Goal: Task Accomplishment & Management: Use online tool/utility

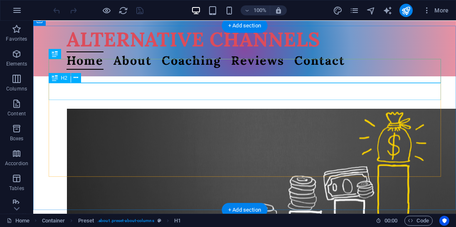
scroll to position [233, 0]
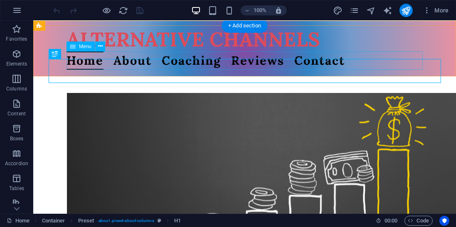
click at [187, 60] on nav "Home About Coaching Reviews Contact" at bounding box center [244, 61] width 356 height 19
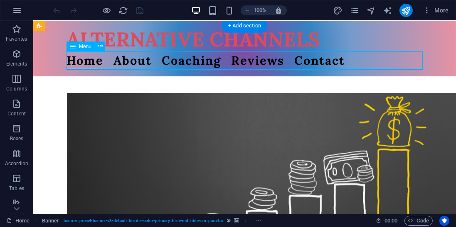
click at [187, 60] on nav "Home About Coaching Reviews Contact" at bounding box center [244, 61] width 356 height 19
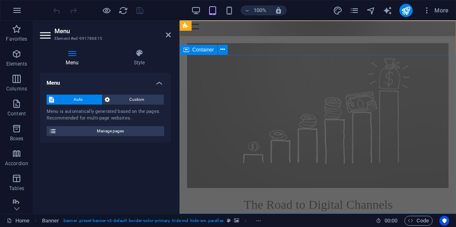
scroll to position [0, 0]
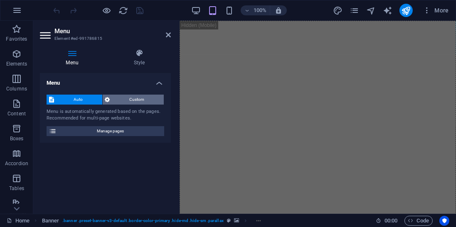
click at [137, 101] on span "Custom" at bounding box center [137, 100] width 49 height 10
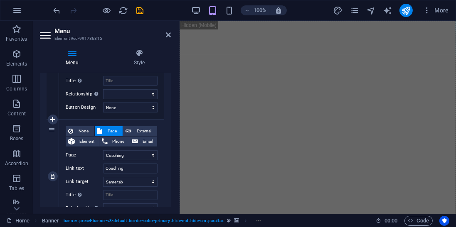
scroll to position [263, 0]
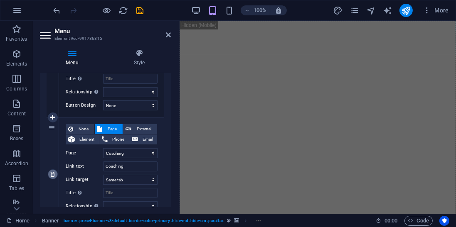
click at [53, 173] on icon at bounding box center [52, 175] width 5 height 6
select select
select select "3"
type input "Reviews"
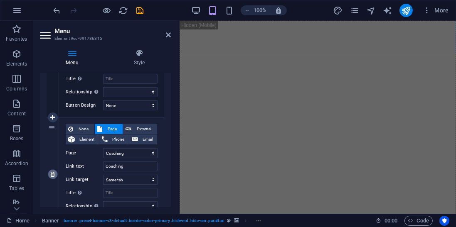
select select
select select "4"
type input "Contact"
select select
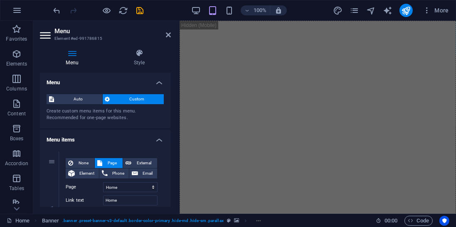
scroll to position [0, 0]
click at [159, 82] on h4 "Menu" at bounding box center [105, 80] width 131 height 15
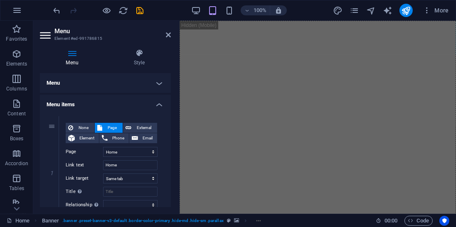
click at [158, 106] on h4 "Menu items" at bounding box center [105, 102] width 131 height 15
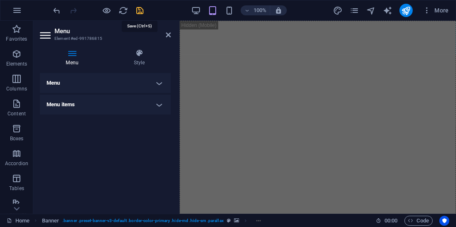
click at [142, 11] on icon "save" at bounding box center [141, 11] width 10 height 10
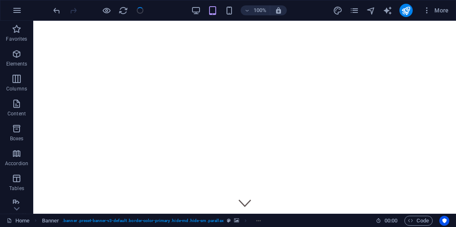
checkbox input "false"
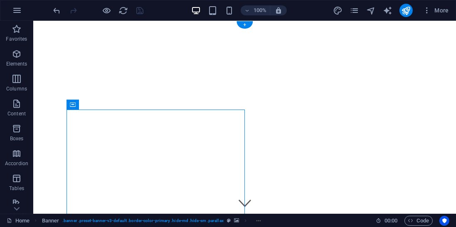
select select "vh"
select select "%"
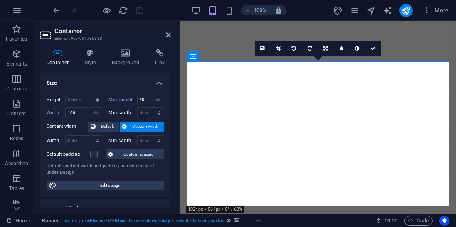
click at [147, 98] on input "75" at bounding box center [151, 100] width 27 height 10
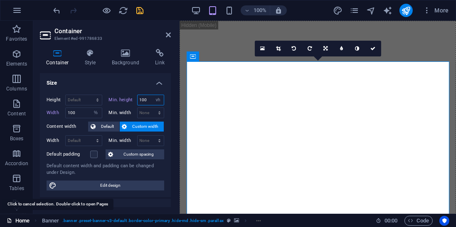
type input "100"
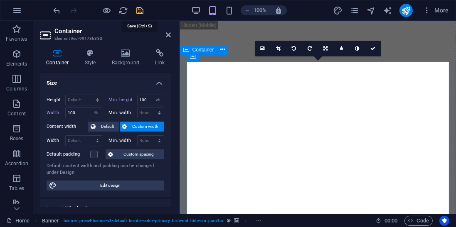
click at [138, 10] on icon "save" at bounding box center [141, 11] width 10 height 10
checkbox input "false"
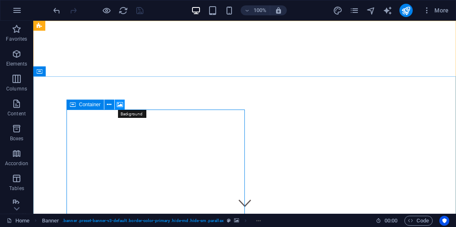
click at [117, 103] on icon at bounding box center [120, 105] width 6 height 9
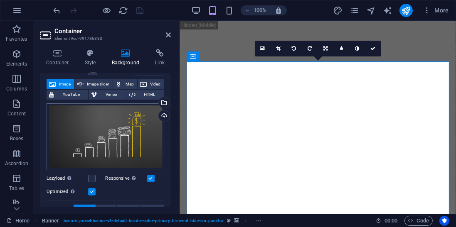
scroll to position [53, 0]
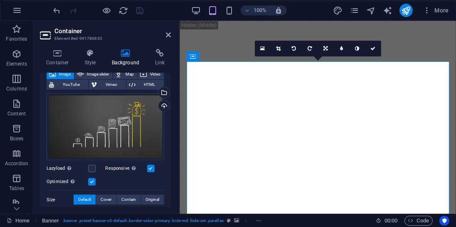
click at [153, 165] on label at bounding box center [150, 168] width 7 height 7
click at [0, 0] on input "Responsive Automatically load retina image and smartphone optimized sizes." at bounding box center [0, 0] width 0 height 0
click at [149, 167] on label at bounding box center [150, 168] width 7 height 7
click at [0, 0] on input "Responsive Automatically load retina image and smartphone optimized sizes." at bounding box center [0, 0] width 0 height 0
click at [105, 199] on span "Cover" at bounding box center [106, 200] width 11 height 10
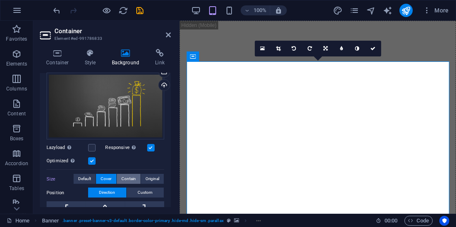
scroll to position [106, 0]
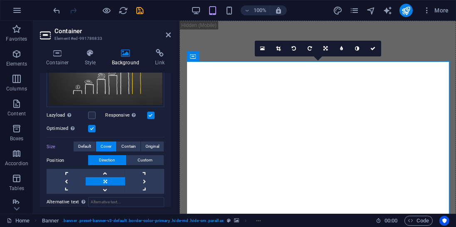
click at [112, 180] on link at bounding box center [105, 182] width 39 height 8
click at [145, 180] on link at bounding box center [144, 182] width 39 height 8
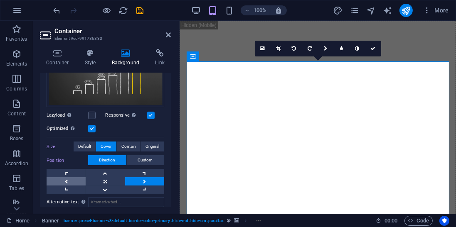
click at [68, 181] on link at bounding box center [66, 182] width 39 height 8
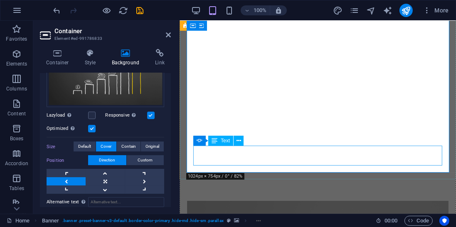
scroll to position [87, 0]
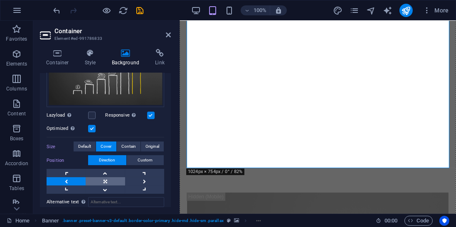
click at [107, 181] on link at bounding box center [105, 182] width 39 height 8
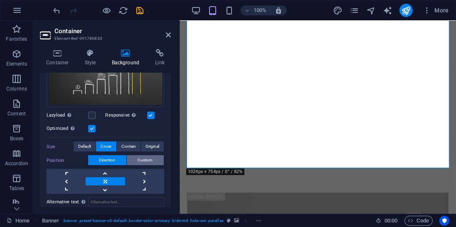
click at [141, 160] on span "Custom" at bounding box center [145, 161] width 15 height 10
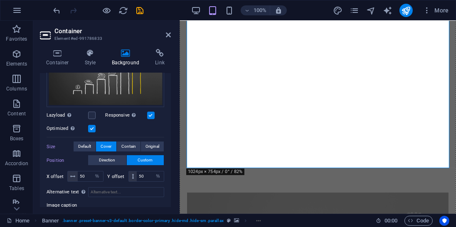
click at [145, 94] on div "Drag files here, click to choose files or select files from Files or our free s…" at bounding box center [106, 73] width 118 height 67
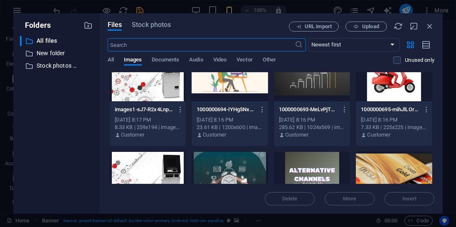
scroll to position [0, 0]
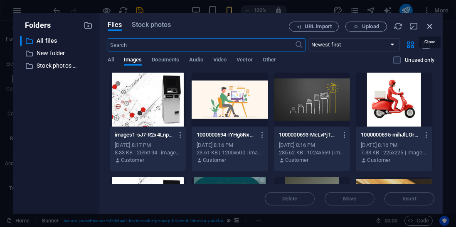
click at [431, 28] on icon "button" at bounding box center [429, 26] width 9 height 9
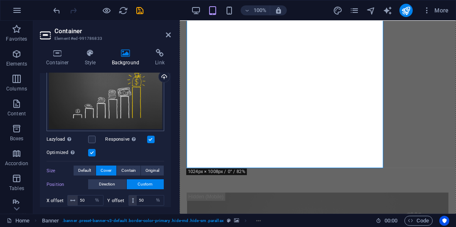
scroll to position [80, 0]
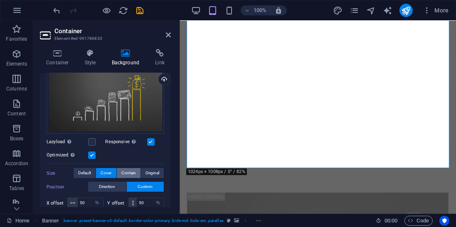
click at [126, 171] on span "Contain" at bounding box center [128, 173] width 15 height 10
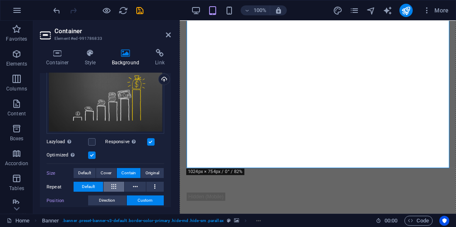
click at [114, 186] on icon at bounding box center [113, 187] width 5 height 10
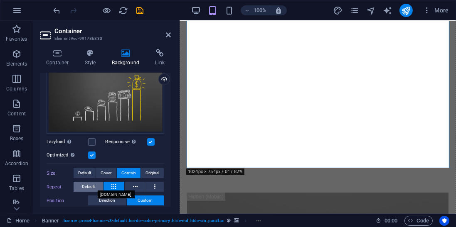
click at [99, 187] on button "Default" at bounding box center [89, 187] width 30 height 10
click at [90, 185] on span "Default" at bounding box center [88, 187] width 13 height 10
click at [84, 186] on span "Default" at bounding box center [88, 187] width 13 height 10
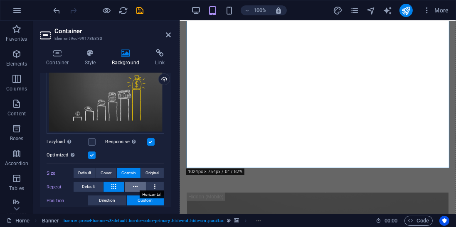
click at [140, 187] on button at bounding box center [135, 187] width 21 height 10
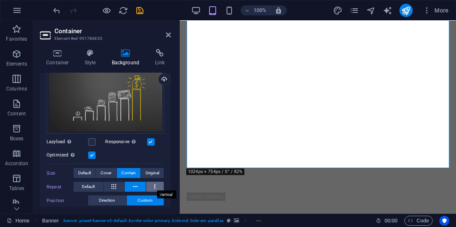
click at [150, 184] on button at bounding box center [155, 187] width 18 height 10
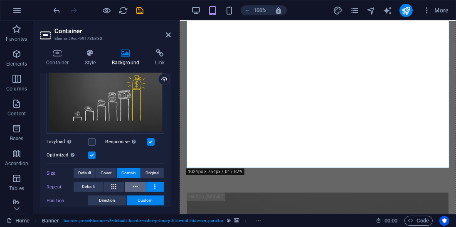
click at [133, 186] on icon at bounding box center [135, 187] width 5 height 10
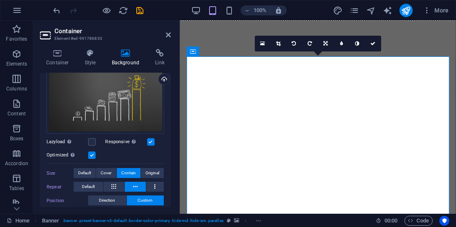
scroll to position [0, 0]
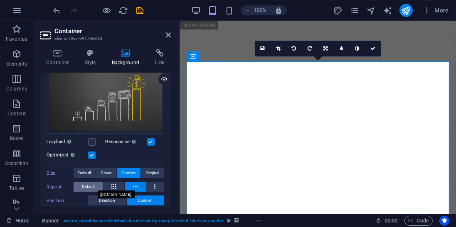
click at [80, 182] on button "Default" at bounding box center [89, 187] width 30 height 10
click at [91, 189] on span "Default" at bounding box center [88, 187] width 13 height 10
click at [87, 174] on span "Default" at bounding box center [84, 173] width 13 height 10
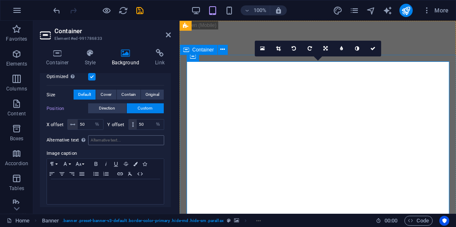
scroll to position [160, 0]
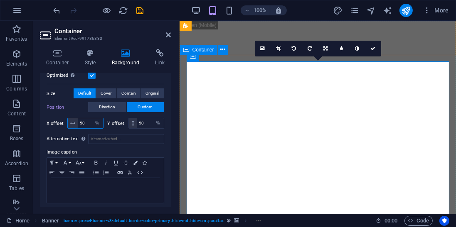
click at [87, 121] on input "50" at bounding box center [90, 124] width 25 height 10
type input "70"
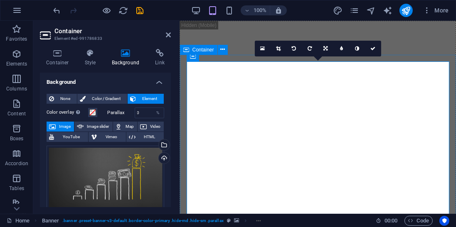
scroll to position [0, 0]
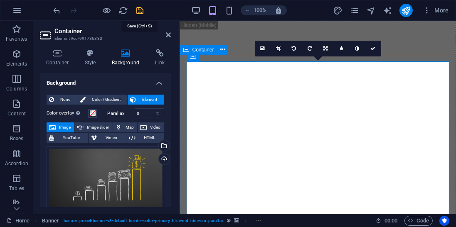
click at [143, 11] on icon "save" at bounding box center [141, 11] width 10 height 10
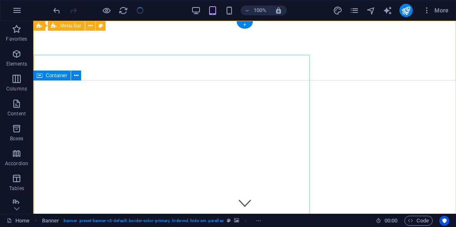
checkbox input "false"
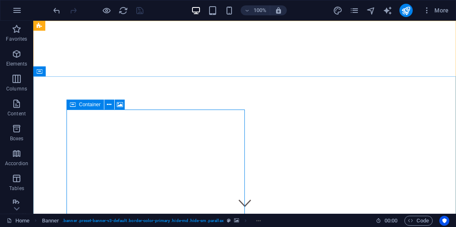
click at [85, 104] on span "Container" at bounding box center [90, 104] width 22 height 5
click at [109, 106] on button at bounding box center [109, 105] width 10 height 10
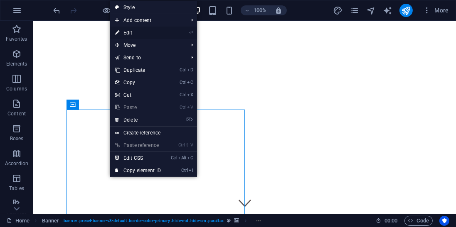
click at [142, 34] on link "⏎ Edit" at bounding box center [138, 33] width 56 height 12
select select "%"
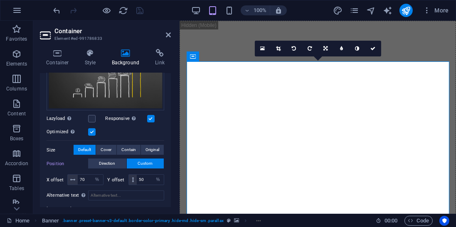
scroll to position [106, 0]
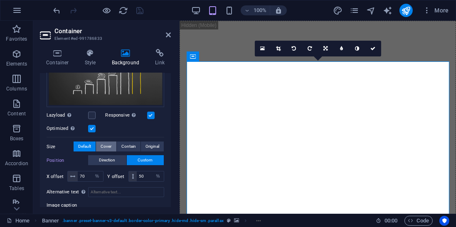
click at [101, 148] on span "Cover" at bounding box center [106, 147] width 11 height 10
click at [121, 145] on span "Contain" at bounding box center [128, 147] width 15 height 10
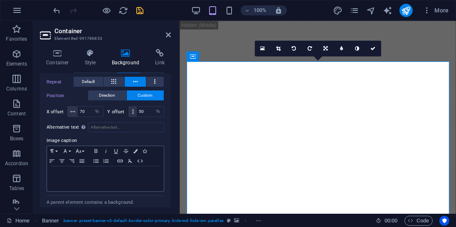
scroll to position [175, 0]
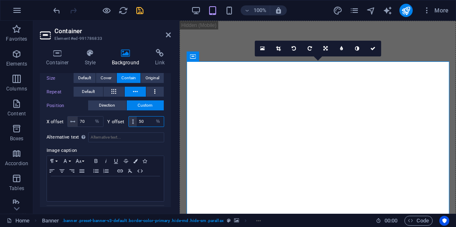
click at [144, 123] on input "50" at bounding box center [150, 122] width 27 height 10
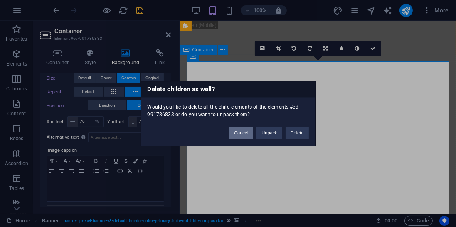
click at [244, 134] on button "Cancel" at bounding box center [241, 133] width 24 height 12
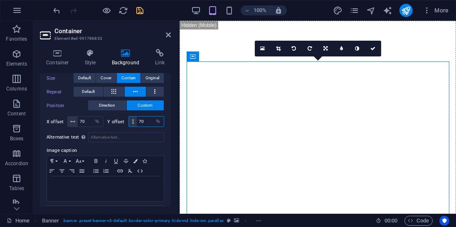
click at [142, 121] on input "70" at bounding box center [150, 122] width 27 height 10
click at [144, 123] on input "40" at bounding box center [150, 122] width 27 height 10
click at [141, 121] on input "40" at bounding box center [150, 122] width 27 height 10
click at [144, 120] on input "40" at bounding box center [150, 122] width 27 height 10
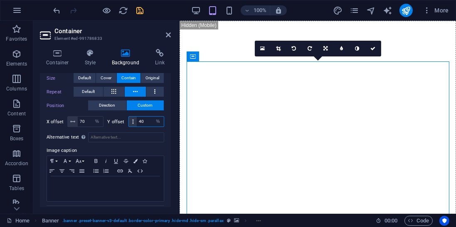
click at [143, 119] on input "40" at bounding box center [150, 122] width 27 height 10
type input "50"
click at [89, 124] on input "70" at bounding box center [90, 122] width 25 height 10
type input "100"
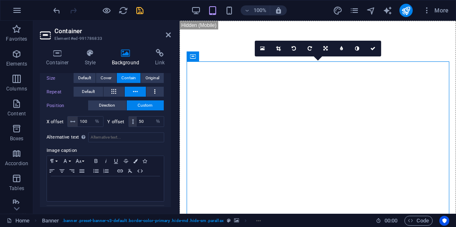
click at [146, 12] on div "100% More" at bounding box center [252, 10] width 400 height 13
click at [139, 10] on icon "save" at bounding box center [141, 11] width 10 height 10
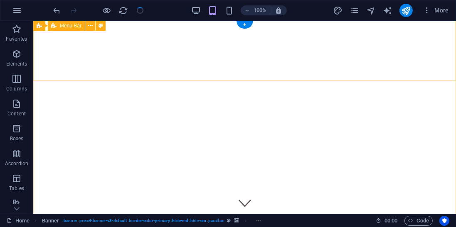
checkbox input "false"
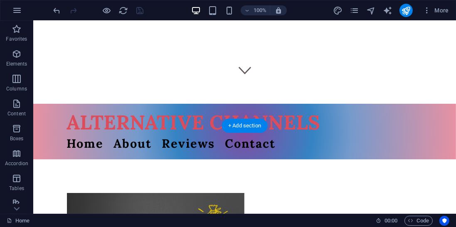
scroll to position [0, 0]
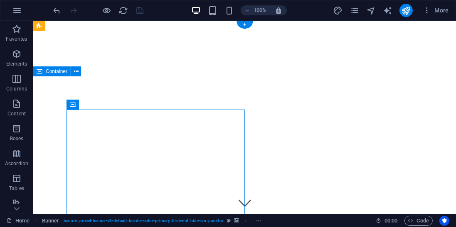
select select "ar16_9"
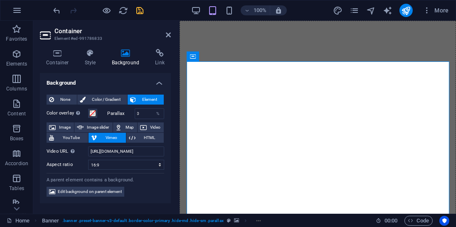
click at [128, 56] on icon at bounding box center [126, 53] width 40 height 8
click at [56, 9] on icon "undo" at bounding box center [57, 11] width 10 height 10
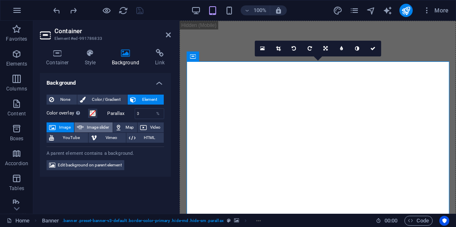
click at [91, 126] on span "Image slider" at bounding box center [98, 128] width 24 height 10
select select "ms"
select select "s"
select select "progressive"
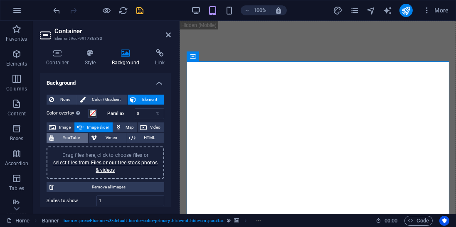
click at [61, 127] on span "Image" at bounding box center [64, 128] width 13 height 10
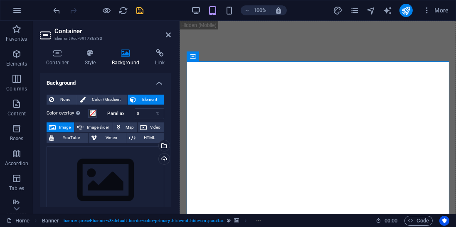
click at [114, 103] on span "Color / Gradient" at bounding box center [106, 100] width 37 height 10
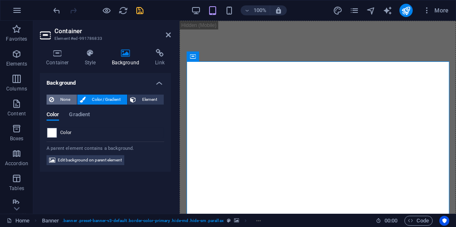
click at [57, 103] on span "None" at bounding box center [66, 100] width 18 height 10
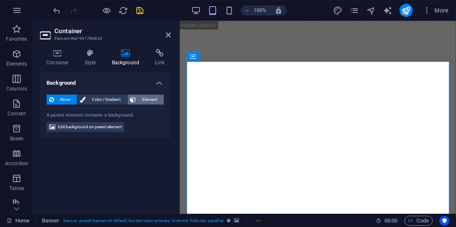
drag, startPoint x: 158, startPoint y: 98, endPoint x: 5, endPoint y: 73, distance: 155.0
click at [158, 98] on span "Element" at bounding box center [149, 100] width 23 height 10
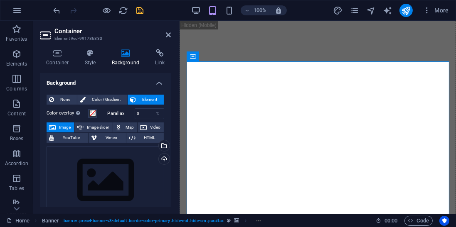
scroll to position [213, 0]
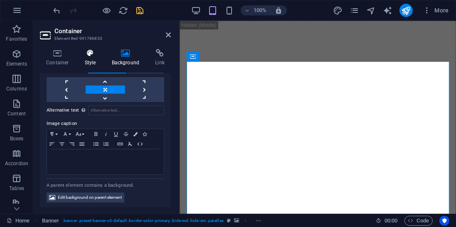
click at [94, 60] on h4 "Style" at bounding box center [92, 57] width 27 height 17
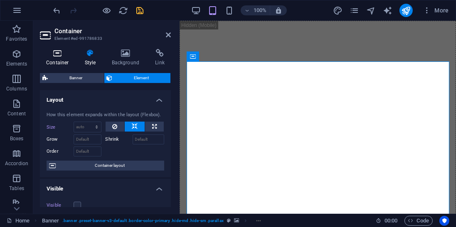
click at [63, 61] on h4 "Container" at bounding box center [59, 57] width 39 height 17
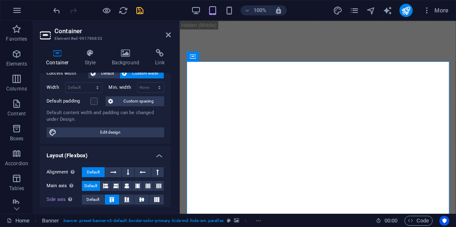
scroll to position [200, 0]
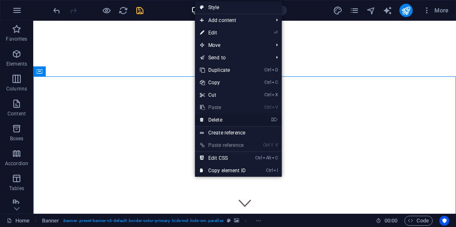
click at [223, 125] on link "⌦ Delete" at bounding box center [223, 120] width 56 height 12
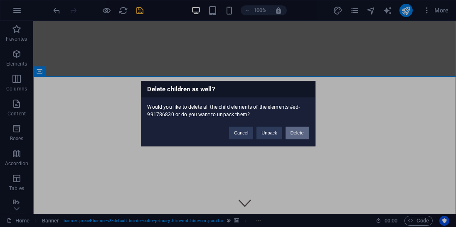
click at [304, 134] on button "Delete" at bounding box center [297, 133] width 23 height 12
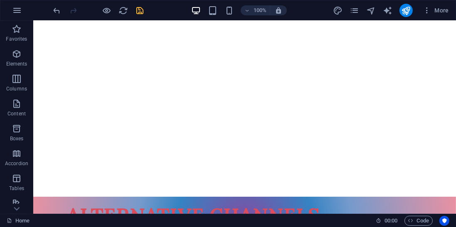
scroll to position [27, 0]
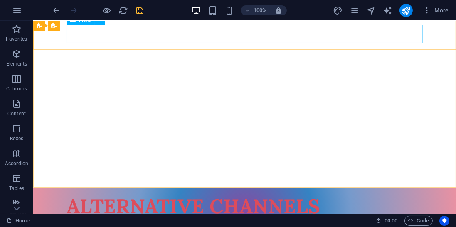
click at [97, 219] on nav "Home About Reviews Contact" at bounding box center [244, 228] width 356 height 19
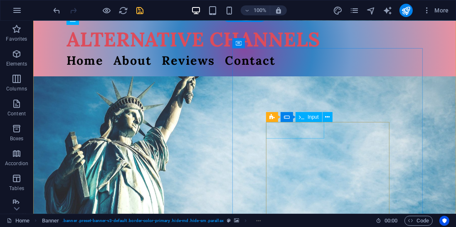
scroll to position [384, 0]
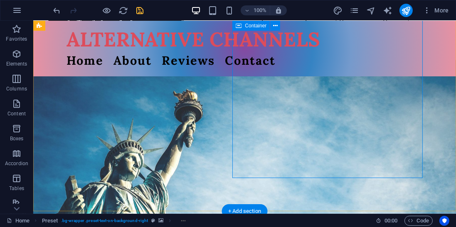
scroll to position [278, 0]
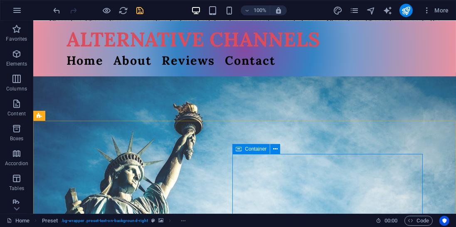
click at [262, 149] on span "Container" at bounding box center [256, 149] width 22 height 5
click at [261, 149] on span "Container" at bounding box center [256, 149] width 22 height 5
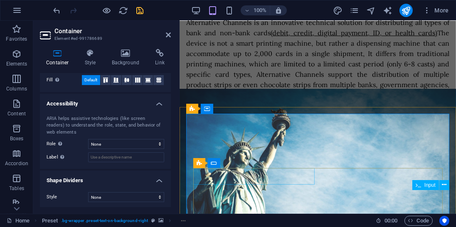
scroll to position [395, 0]
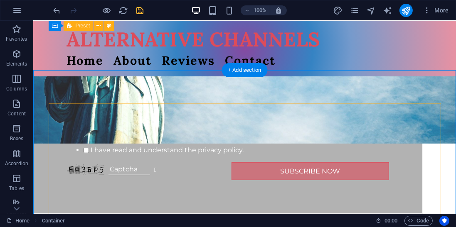
scroll to position [592, 0]
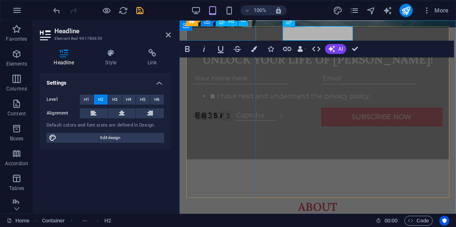
click at [221, 200] on div "About" at bounding box center [317, 207] width 263 height 15
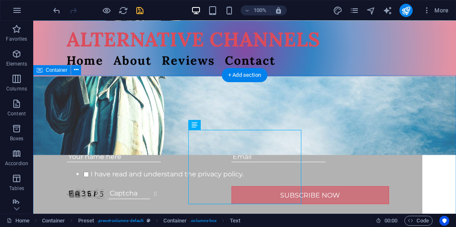
scroll to position [566, 0]
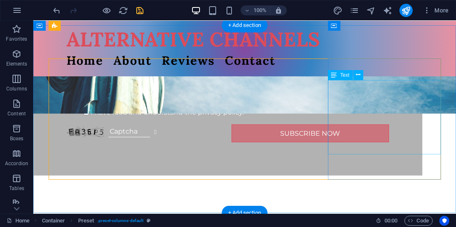
scroll to position [596, 0]
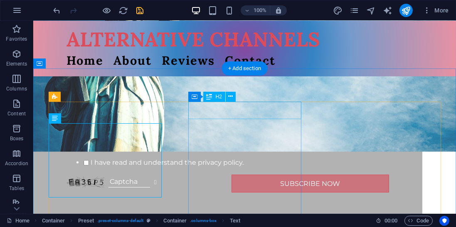
scroll to position [574, 0]
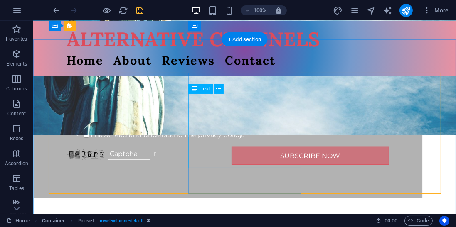
scroll to position [604, 0]
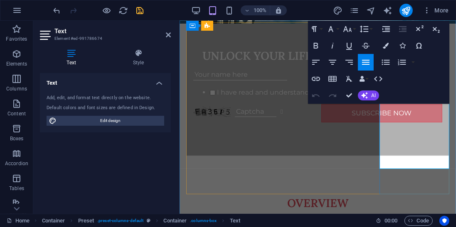
scroll to position [578, 0]
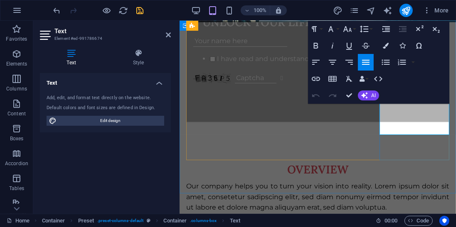
scroll to position [615, 0]
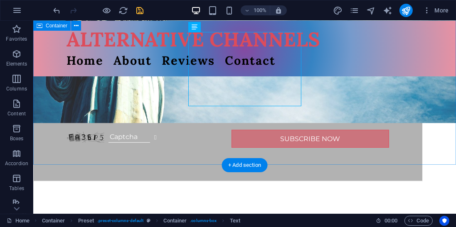
scroll to position [603, 0]
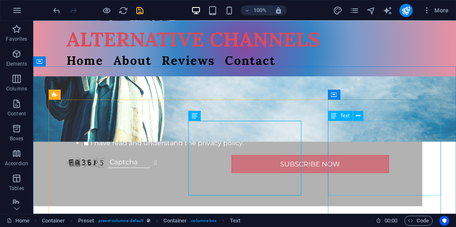
click at [336, 118] on icon at bounding box center [334, 116] width 6 height 10
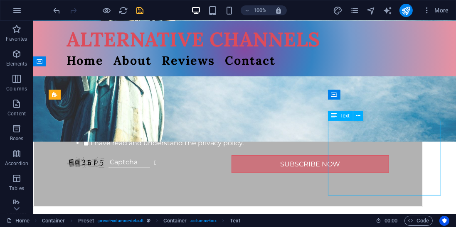
click at [337, 115] on icon at bounding box center [334, 116] width 6 height 10
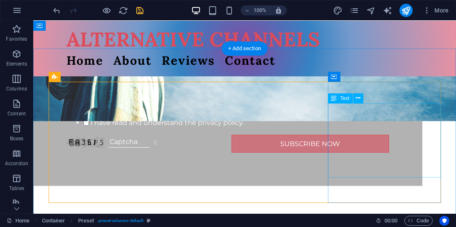
scroll to position [601, 0]
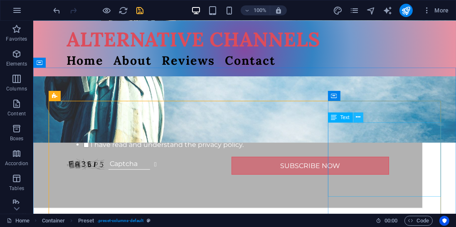
click at [361, 121] on button at bounding box center [358, 118] width 10 height 10
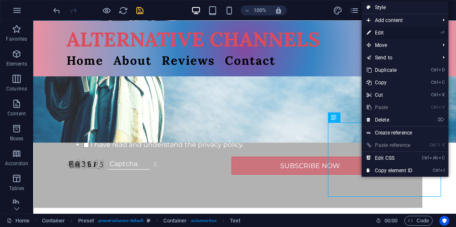
drag, startPoint x: 387, startPoint y: 36, endPoint x: 207, endPoint y: 15, distance: 180.9
click at [387, 36] on link "⏎ Edit" at bounding box center [390, 33] width 56 height 12
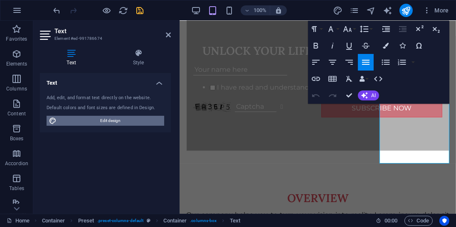
click at [135, 121] on span "Edit design" at bounding box center [110, 121] width 103 height 10
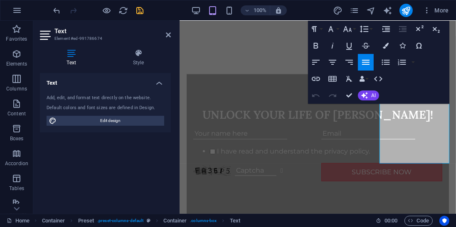
select select "px"
select select "400"
select select "px"
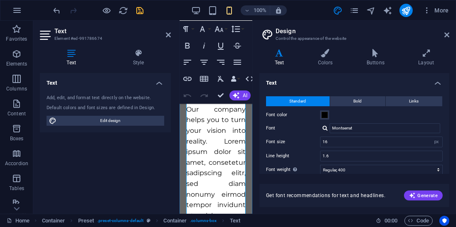
scroll to position [1540, 0]
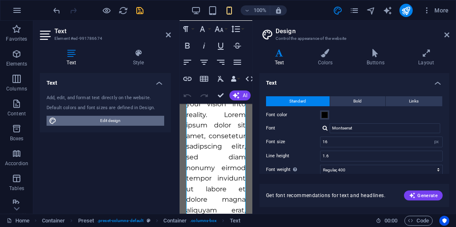
click at [101, 121] on span "Edit design" at bounding box center [110, 121] width 103 height 10
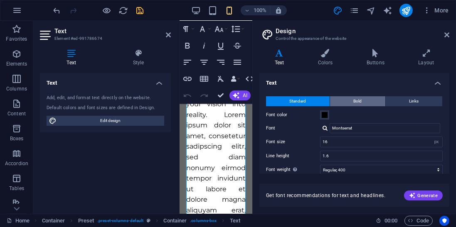
click at [365, 99] on button "Bold" at bounding box center [357, 101] width 55 height 10
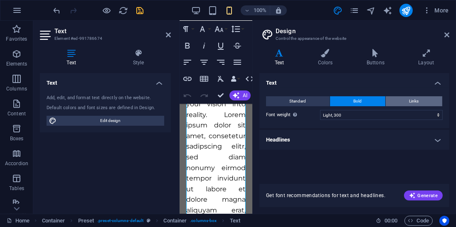
click at [415, 102] on span "Links" at bounding box center [415, 101] width 10 height 10
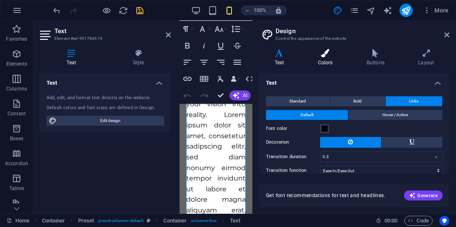
click at [330, 62] on h4 "Colors" at bounding box center [327, 57] width 49 height 17
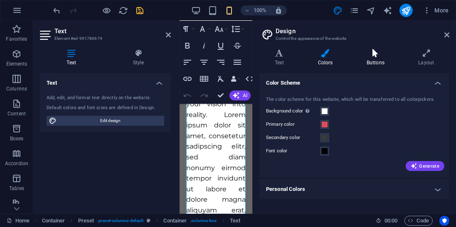
click at [379, 59] on h4 "Buttons" at bounding box center [377, 57] width 52 height 17
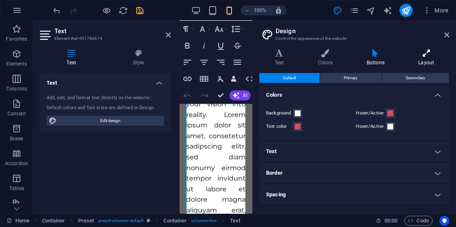
click at [429, 59] on h4 "Layout" at bounding box center [426, 57] width 46 height 17
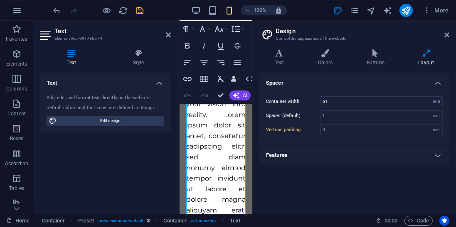
click at [448, 39] on header "Design Control the appearance of the website" at bounding box center [355, 32] width 188 height 22
click at [448, 36] on icon at bounding box center [447, 35] width 5 height 7
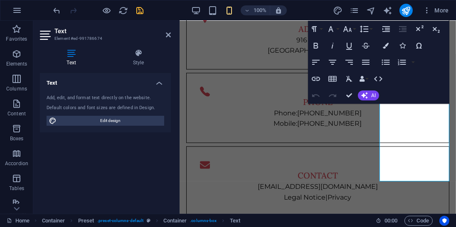
scroll to position [583, 0]
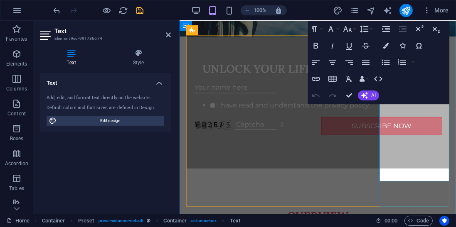
copy p "Our company helps you to turn your vision into reality. Lorem ipsum dolor sit a…"
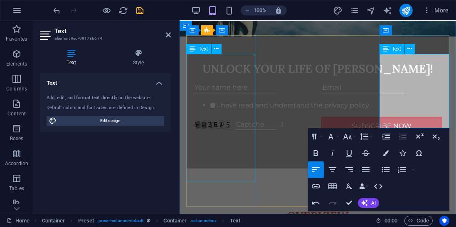
drag, startPoint x: 197, startPoint y: 153, endPoint x: 372, endPoint y: 157, distance: 175.1
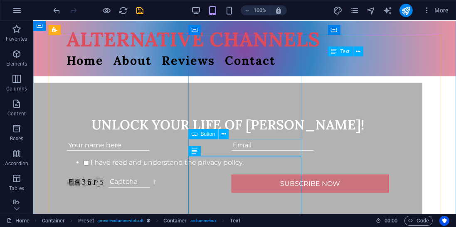
scroll to position [667, 0]
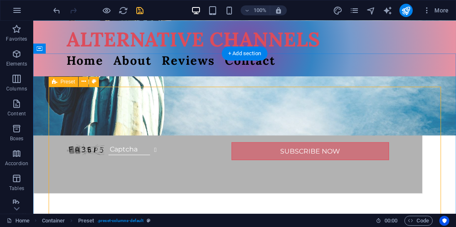
scroll to position [642, 0]
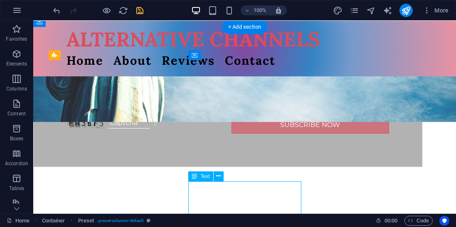
drag, startPoint x: 284, startPoint y: 188, endPoint x: 259, endPoint y: 172, distance: 30.3
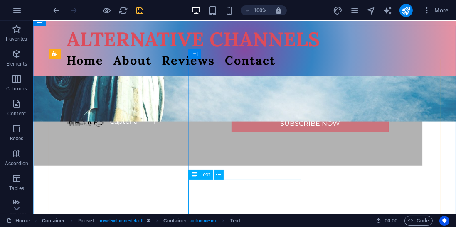
click at [209, 177] on div "Text" at bounding box center [200, 175] width 25 height 10
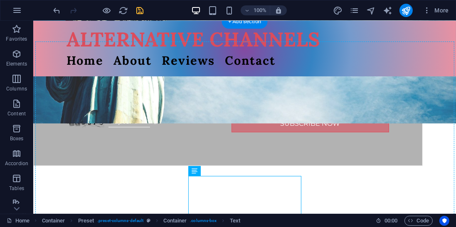
scroll to position [647, 0]
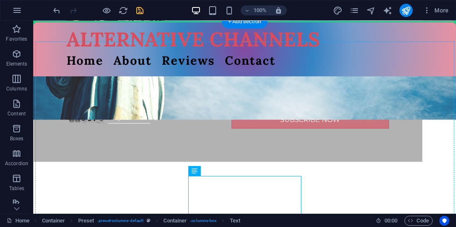
drag, startPoint x: 235, startPoint y: 194, endPoint x: 116, endPoint y: 116, distance: 142.3
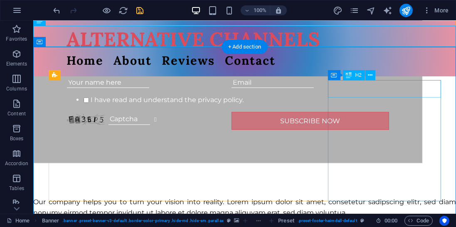
scroll to position [643, 0]
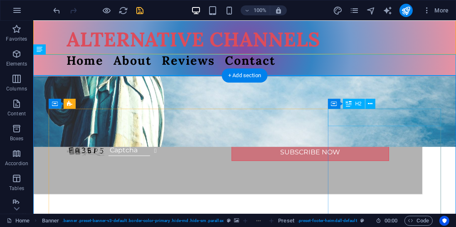
scroll to position [614, 0]
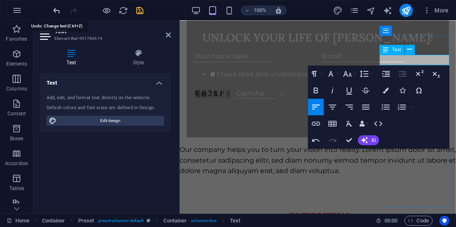
click at [55, 11] on icon "undo" at bounding box center [57, 11] width 10 height 10
click at [54, 10] on icon "undo" at bounding box center [57, 11] width 10 height 10
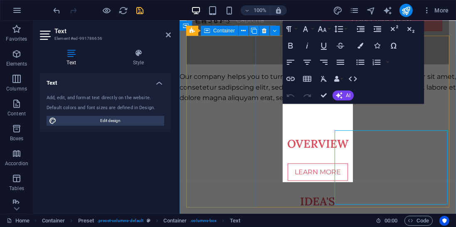
scroll to position [614, 0]
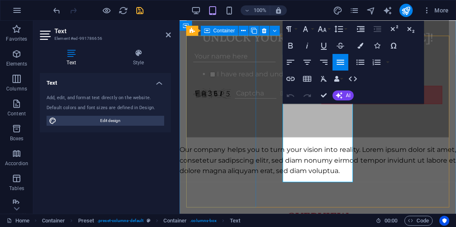
drag, startPoint x: 255, startPoint y: 119, endPoint x: 518, endPoint y: 118, distance: 262.8
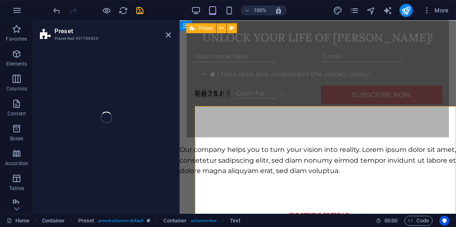
scroll to position [617, 0]
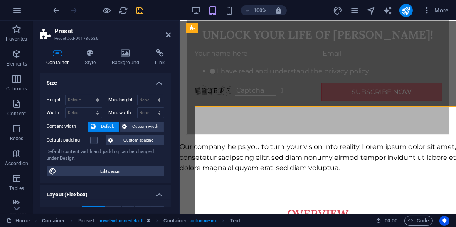
click at [165, 10] on div "100% More" at bounding box center [252, 10] width 400 height 13
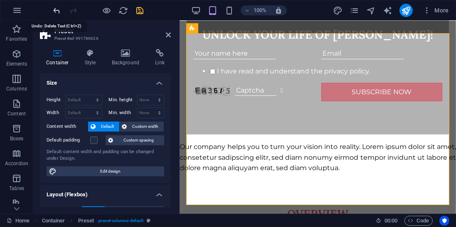
click at [61, 12] on icon "undo" at bounding box center [57, 11] width 10 height 10
click at [58, 12] on icon "undo" at bounding box center [57, 11] width 10 height 10
click at [56, 10] on icon "undo" at bounding box center [57, 11] width 10 height 10
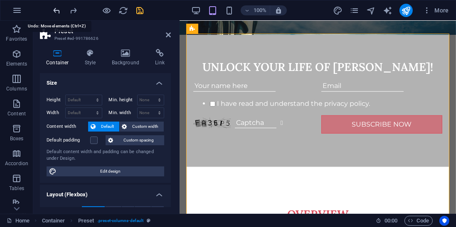
click at [56, 10] on icon "undo" at bounding box center [57, 11] width 10 height 10
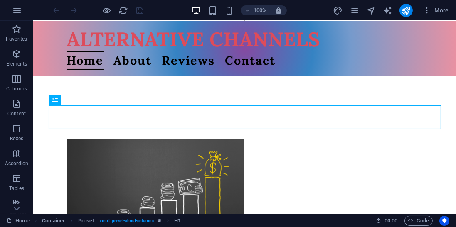
click at [443, 12] on span "More" at bounding box center [436, 10] width 26 height 8
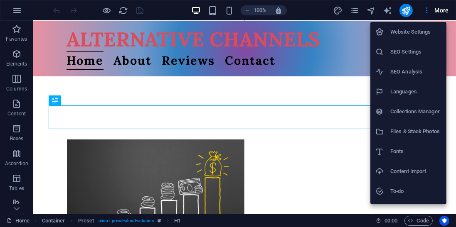
scroll to position [37, 0]
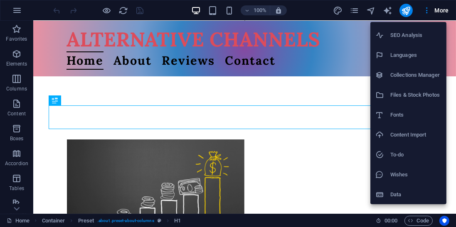
click at [17, 8] on div at bounding box center [228, 113] width 456 height 227
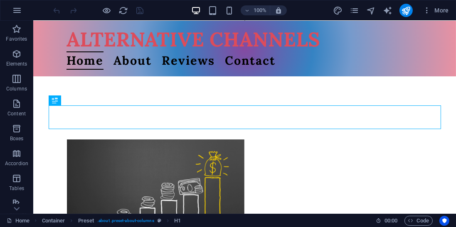
click at [9, 17] on button "button" at bounding box center [17, 10] width 20 height 20
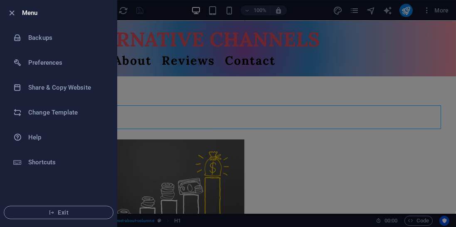
click at [80, 217] on button "Exit" at bounding box center [59, 212] width 110 height 13
